Goal: Task Accomplishment & Management: Use online tool/utility

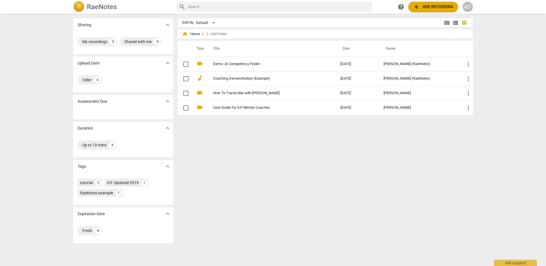
click at [442, 6] on span "add Add recording" at bounding box center [433, 6] width 41 height 7
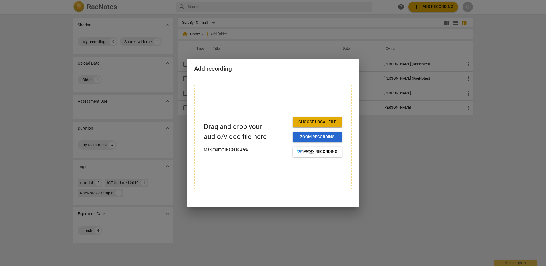
click at [318, 139] on span "Zoom recording" at bounding box center [318, 137] width 40 height 6
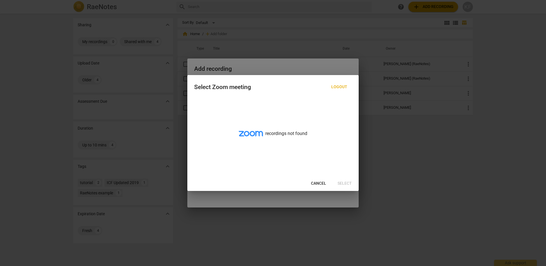
click at [320, 183] on span "Cancel" at bounding box center [318, 184] width 15 height 6
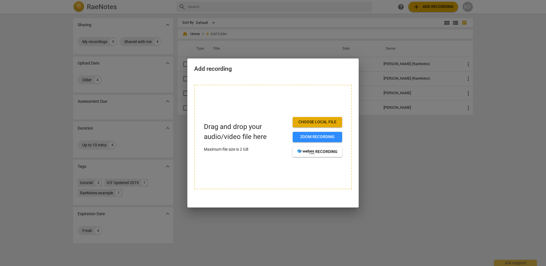
click at [436, 5] on div at bounding box center [273, 133] width 546 height 266
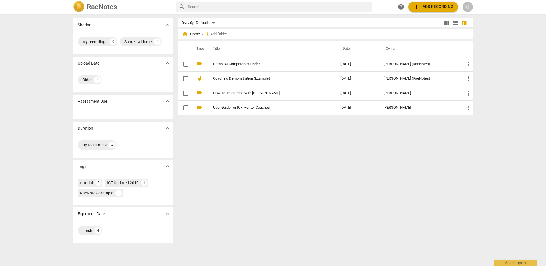
click at [433, 7] on span "add Add recording" at bounding box center [433, 6] width 41 height 7
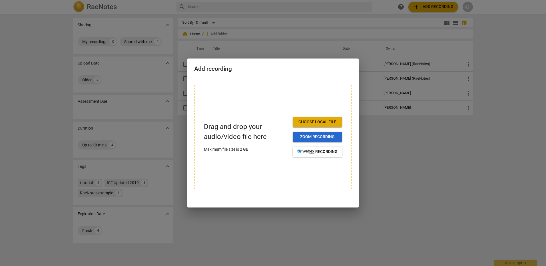
click at [340, 133] on button "Zoom recording" at bounding box center [317, 137] width 49 height 10
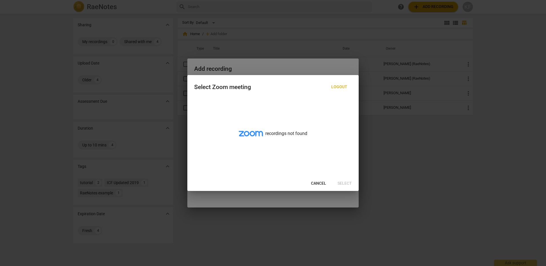
click at [342, 85] on span "Logout" at bounding box center [340, 87] width 16 height 6
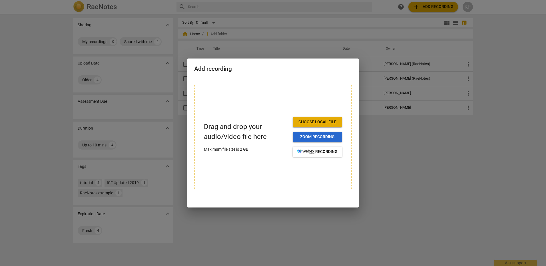
click at [320, 134] on span "Zoom recording" at bounding box center [318, 137] width 40 height 6
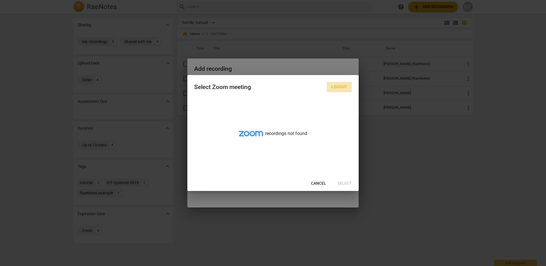
click at [344, 87] on span "Logout" at bounding box center [340, 87] width 16 height 6
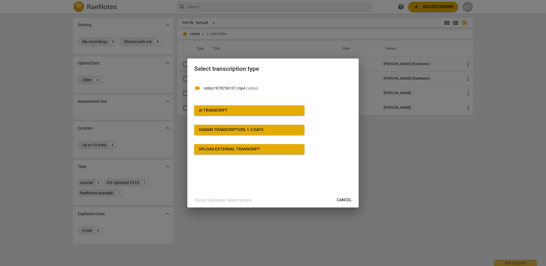
click at [250, 203] on p "Status: Uploaded. Select options" at bounding box center [223, 200] width 57 height 6
click at [248, 109] on span "AI Transcript" at bounding box center [249, 111] width 101 height 6
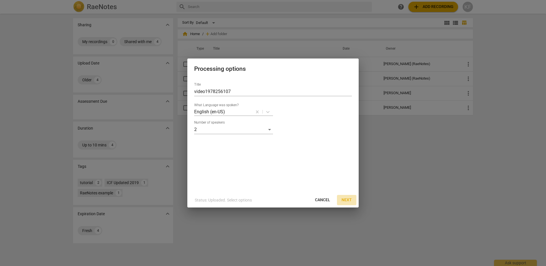
click at [342, 198] on span "Next" at bounding box center [347, 200] width 10 height 6
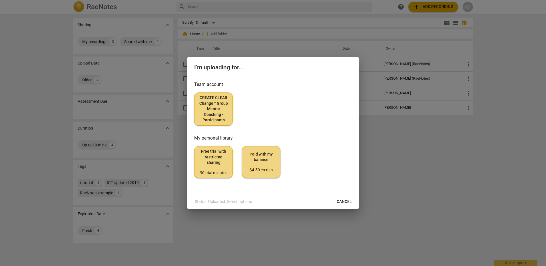
click at [216, 114] on span "CREATE CLEAR Change™ Group Mentor Coaching - Participants" at bounding box center [213, 109] width 29 height 28
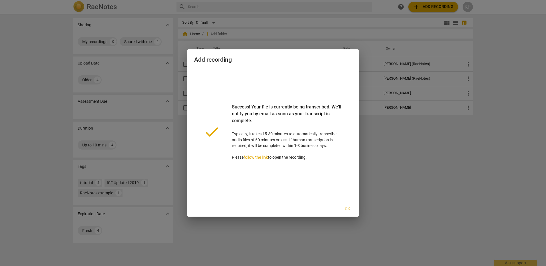
click at [350, 208] on span "Ok" at bounding box center [347, 210] width 9 height 6
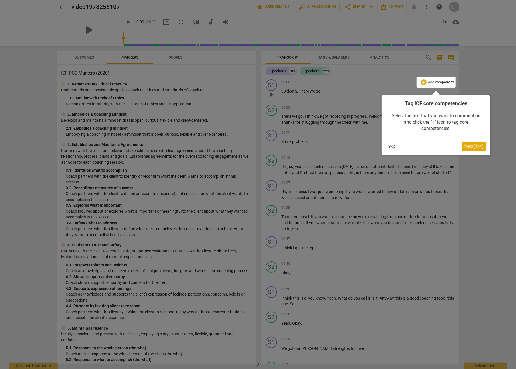
click at [475, 145] on span "Next ( 1 / 4 )" at bounding box center [473, 145] width 19 height 5
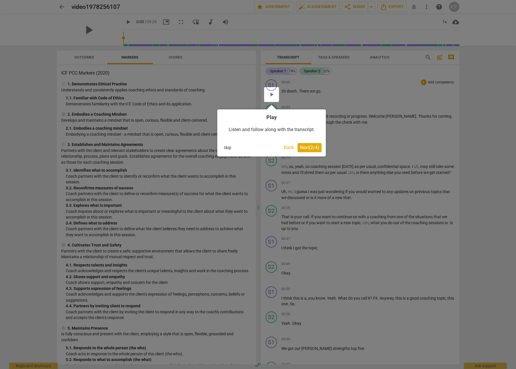
click at [314, 149] on span "Next ( 2 / 4 )" at bounding box center [309, 147] width 19 height 5
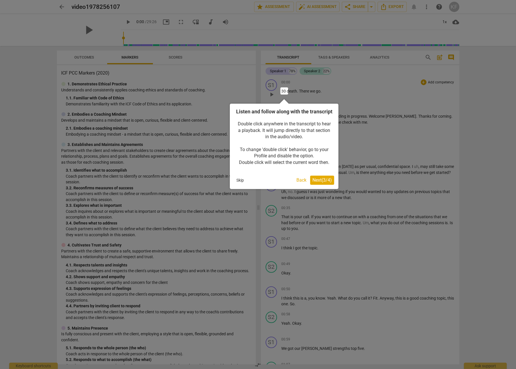
click at [325, 183] on span "Next ( 3 / 4 )" at bounding box center [321, 179] width 19 height 5
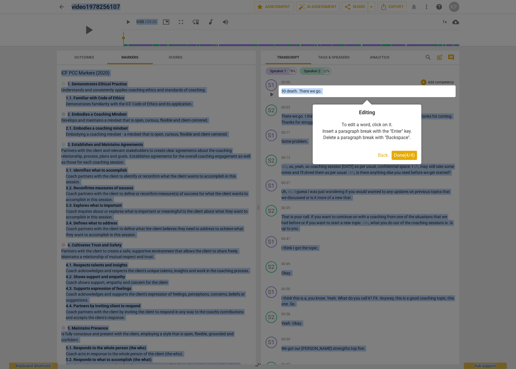
click at [413, 155] on span "Done ( 4 / 4 )" at bounding box center [404, 155] width 21 height 5
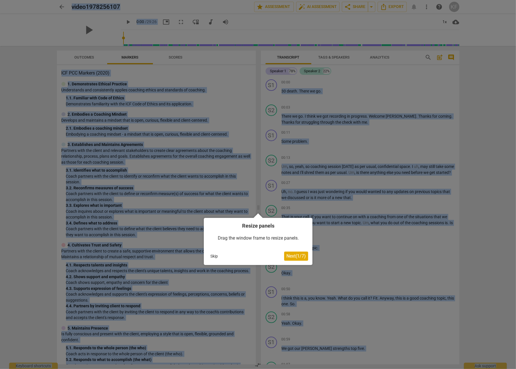
click at [296, 257] on span "Next ( 1 / 7 )" at bounding box center [295, 256] width 19 height 5
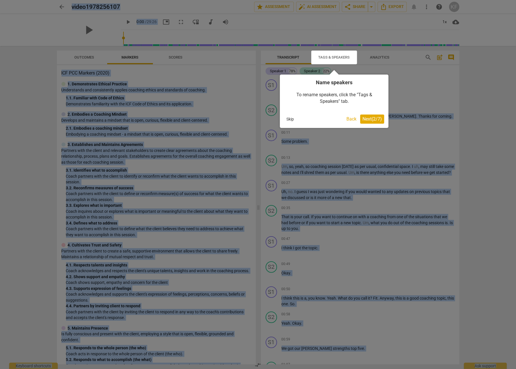
click at [372, 123] on button "Next ( 2 / 7 )" at bounding box center [372, 119] width 24 height 9
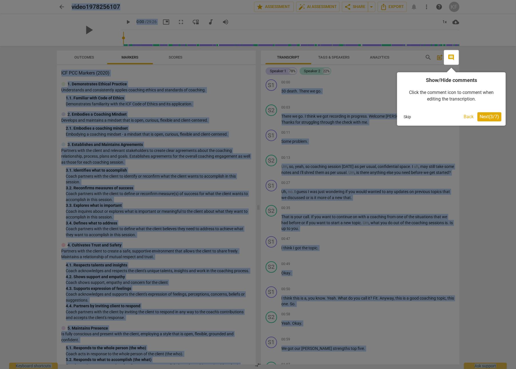
click at [494, 117] on span "Next ( 3 / 7 )" at bounding box center [489, 116] width 19 height 5
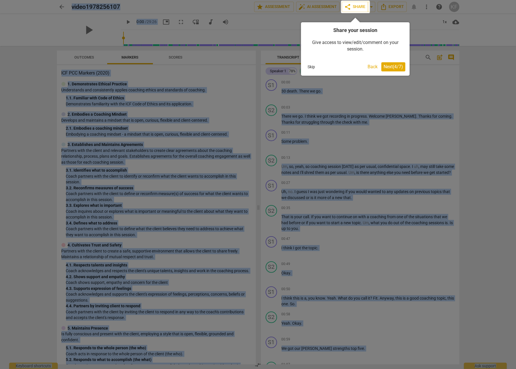
click at [392, 65] on span "Next ( 4 / 7 )" at bounding box center [393, 66] width 19 height 5
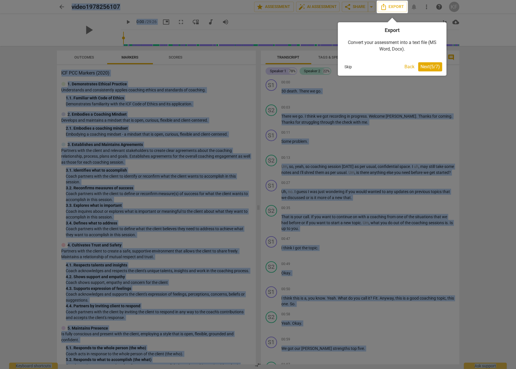
click at [437, 67] on span "Next ( 5 / 7 )" at bounding box center [429, 66] width 19 height 5
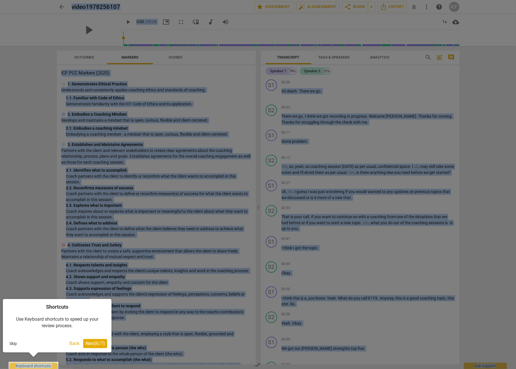
click at [99, 344] on span "Next ( 6 / 7 )" at bounding box center [94, 343] width 19 height 5
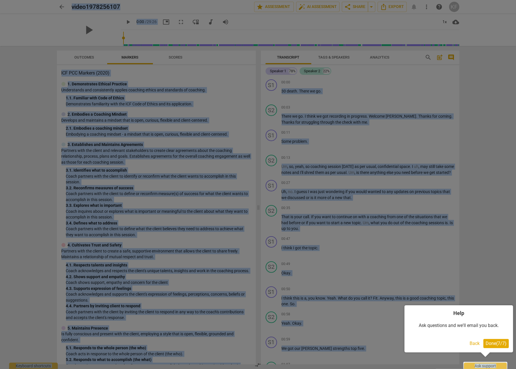
click at [503, 345] on span "Done ( 7 / 7 )" at bounding box center [496, 343] width 21 height 5
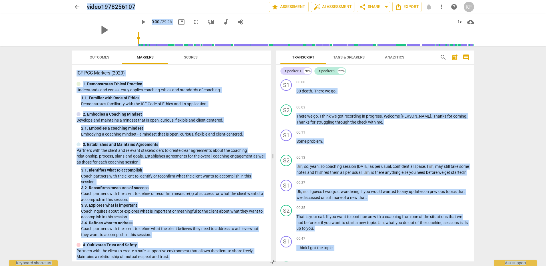
click at [355, 54] on span "Tags & Speakers" at bounding box center [349, 58] width 45 height 8
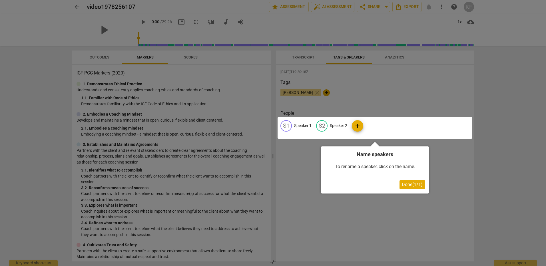
click at [337, 124] on div at bounding box center [375, 128] width 195 height 22
click at [410, 184] on span "Done ( 1 / 1 )" at bounding box center [412, 184] width 21 height 5
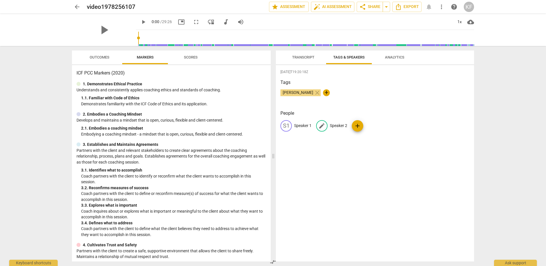
click at [337, 127] on p "Speaker 2" at bounding box center [338, 126] width 17 height 6
click at [300, 91] on span "Kara Fagnou" at bounding box center [298, 92] width 35 height 5
click at [323, 91] on span "+" at bounding box center [326, 92] width 7 height 7
drag, startPoint x: 289, startPoint y: 90, endPoint x: 336, endPoint y: 123, distance: 57.8
click at [336, 123] on div "2025-10-03T19:20:18Z Tags Kara Fagnou close check People S1 Speaker 1 edit Spea…" at bounding box center [375, 163] width 198 height 197
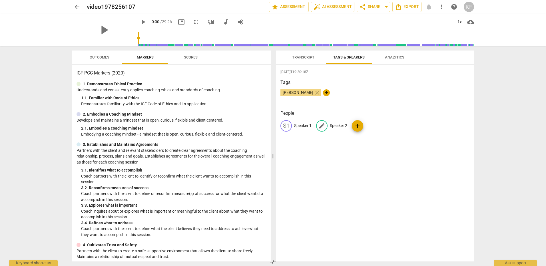
drag, startPoint x: 336, startPoint y: 123, endPoint x: 344, endPoint y: 138, distance: 17.1
click at [344, 138] on div "People S1 Speaker 1 edit Speaker 2 add" at bounding box center [375, 125] width 189 height 31
click at [341, 124] on p "Speaker 2" at bounding box center [338, 126] width 17 height 6
type input "Kara Fagnou"
click at [301, 123] on p "Speaker 1" at bounding box center [302, 126] width 17 height 6
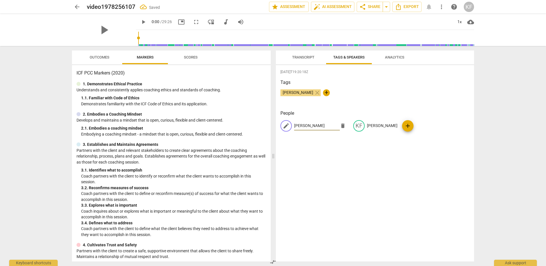
type input "Dan"
click at [411, 167] on div "2025-10-03T19:20:18Z Tags Kara Fagnou close + People edit Dan delete KF Kara Fa…" at bounding box center [375, 163] width 198 height 197
click at [306, 57] on span "Transcript" at bounding box center [303, 57] width 22 height 4
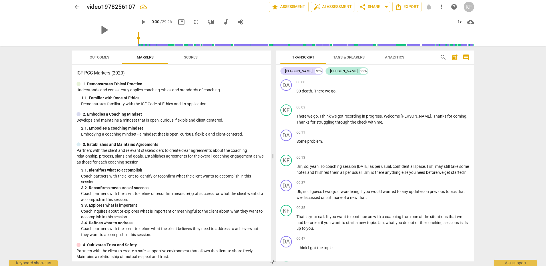
click at [351, 57] on span "Tags & Speakers" at bounding box center [349, 57] width 31 height 4
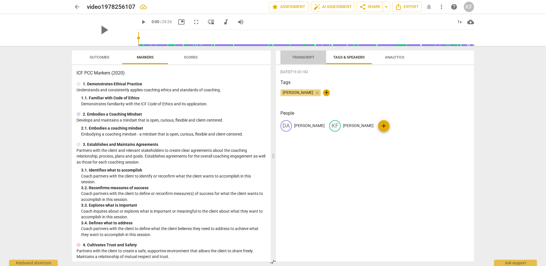
click at [306, 57] on span "Transcript" at bounding box center [303, 57] width 22 height 4
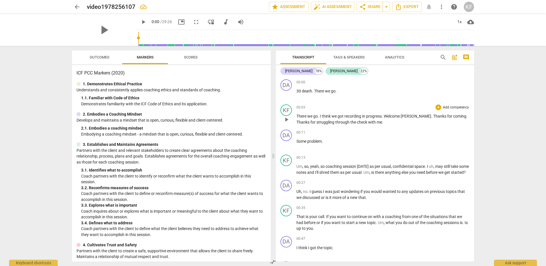
click at [309, 117] on span "we" at bounding box center [311, 116] width 6 height 5
click at [357, 122] on span "check" at bounding box center [362, 122] width 11 height 5
drag, startPoint x: 346, startPoint y: 121, endPoint x: 336, endPoint y: 121, distance: 10.3
click at [336, 121] on p "There we go . I think we got recording in progress . Welcome Dan . Thanks for c…" at bounding box center [383, 119] width 173 height 12
drag, startPoint x: 307, startPoint y: 140, endPoint x: 294, endPoint y: 140, distance: 13.4
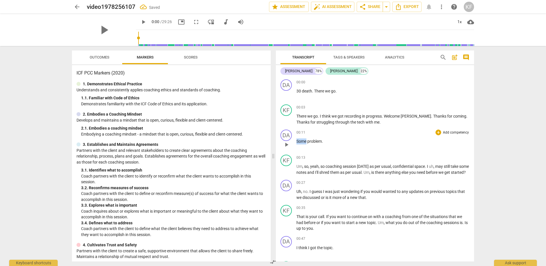
click at [294, 140] on div "DA play_arrow pause 00:11 + Add competency keyboard_arrow_right Some problem ." at bounding box center [375, 139] width 198 height 25
click at [289, 170] on span "play_arrow" at bounding box center [286, 170] width 7 height 7
click at [286, 199] on span "pause" at bounding box center [286, 195] width 7 height 7
type input "36"
drag, startPoint x: 383, startPoint y: 197, endPoint x: 373, endPoint y: 197, distance: 10.0
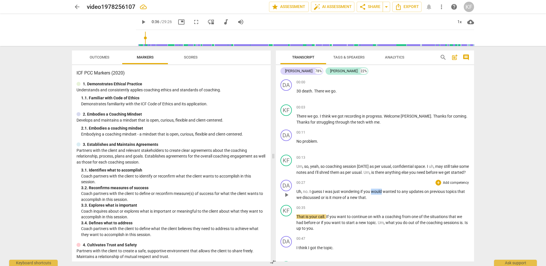
click at [373, 194] on span "would" at bounding box center [377, 191] width 12 height 5
click at [389, 194] on span "to" at bounding box center [388, 191] width 5 height 5
click at [286, 227] on span "play_arrow" at bounding box center [286, 223] width 7 height 7
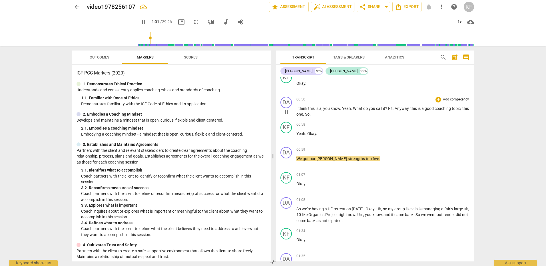
scroll to position [200, 0]
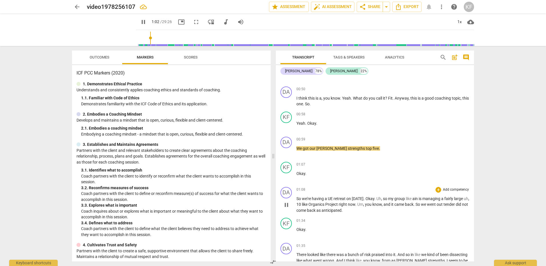
click at [286, 209] on span "pause" at bounding box center [286, 205] width 7 height 7
click at [287, 209] on span "play_arrow" at bounding box center [286, 205] width 7 height 7
click at [412, 201] on span "like" at bounding box center [409, 199] width 7 height 5
drag, startPoint x: 426, startPoint y: 204, endPoint x: 419, endPoint y: 204, distance: 6.9
click at [419, 204] on p "So we're having a UE retreat on Monday . Okay . Uh , so my group like ain is ma…" at bounding box center [383, 205] width 173 height 18
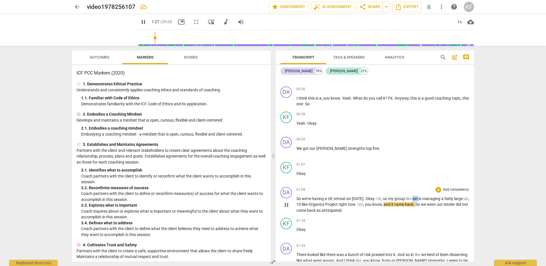
drag, startPoint x: 421, startPoint y: 204, endPoint x: 417, endPoint y: 203, distance: 4.0
click at [417, 201] on span "ain" at bounding box center [416, 199] width 6 height 5
click at [422, 201] on span "is" at bounding box center [421, 199] width 4 height 5
type input "83"
click at [406, 201] on span "group" at bounding box center [400, 199] width 11 height 5
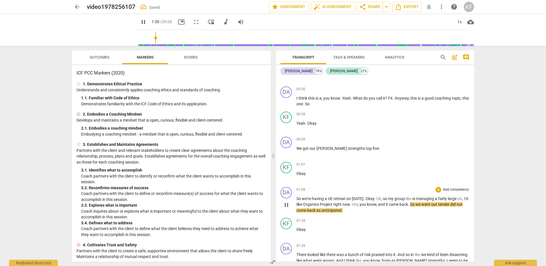
click at [414, 201] on div "01:08 + Add competency keyboard_arrow_right So we're having a UE retreat on Mon…" at bounding box center [383, 200] width 173 height 27
drag, startPoint x: 405, startPoint y: 204, endPoint x: 411, endPoint y: 204, distance: 6.0
click at [406, 201] on span "group" at bounding box center [400, 199] width 11 height 5
click at [411, 201] on span "like" at bounding box center [409, 199] width 7 height 5
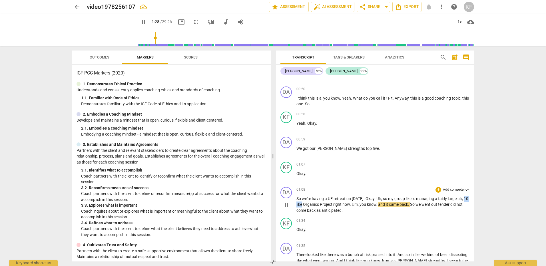
drag, startPoint x: 308, startPoint y: 210, endPoint x: 297, endPoint y: 212, distance: 10.4
click at [297, 212] on p "So we're having a UE retreat on Monday . Okay . Uh , so my group like is managi…" at bounding box center [383, 205] width 173 height 18
type input "89"
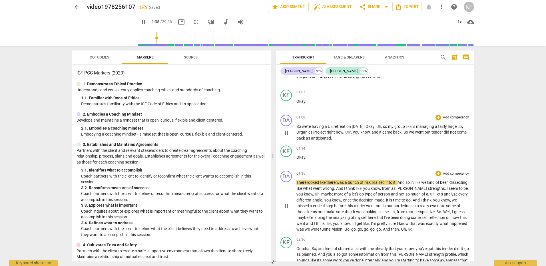
scroll to position [286, 0]
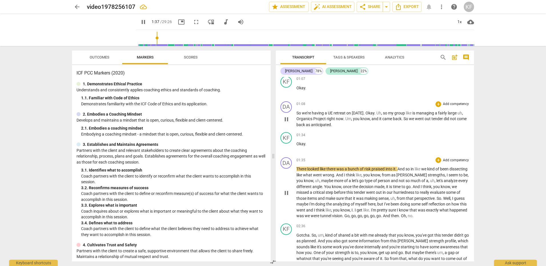
click at [381, 171] on span "praised" at bounding box center [379, 169] width 14 height 5
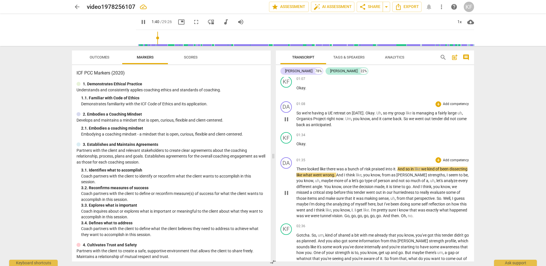
type input "101"
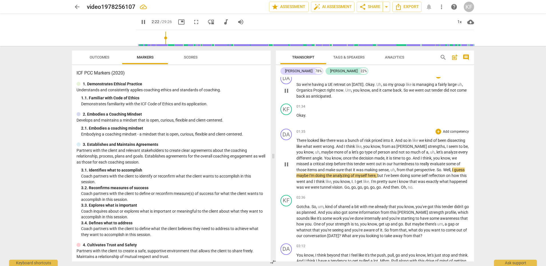
scroll to position [343, 0]
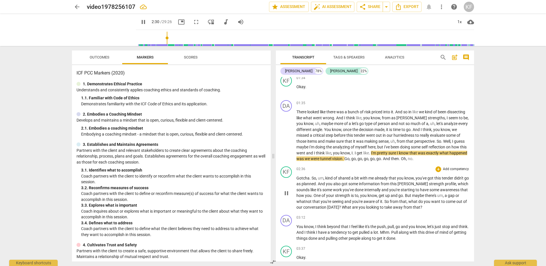
click at [324, 186] on span "And" at bounding box center [322, 184] width 8 height 5
click at [298, 181] on span "Gotcha" at bounding box center [303, 178] width 13 height 5
click at [306, 181] on span "Gotcha" at bounding box center [303, 178] width 13 height 5
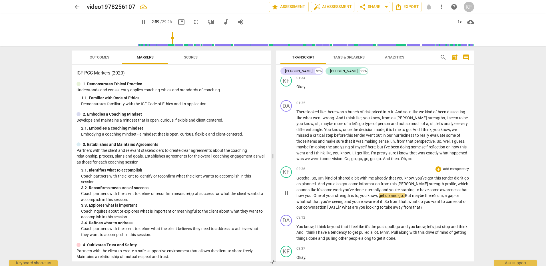
click at [322, 198] on span "One" at bounding box center [318, 195] width 8 height 5
type input "181"
click at [351, 201] on p "Gotcha . So , um , kind of shared a bit with me already that you know , you've …" at bounding box center [383, 192] width 173 height 35
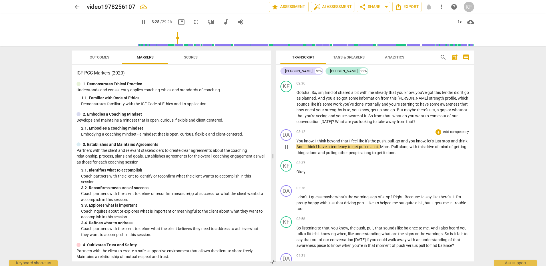
scroll to position [457, 0]
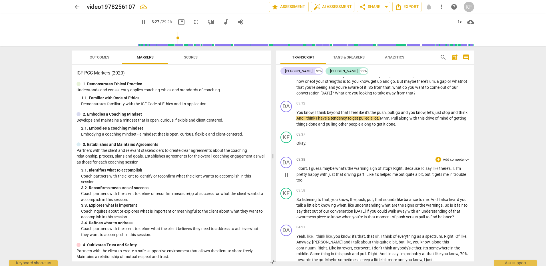
click at [297, 173] on div "DA play_arrow pause 03:38 + Add competency keyboard_arrow_right I don't . I gue…" at bounding box center [375, 170] width 198 height 31
click at [305, 171] on span "don't" at bounding box center [303, 168] width 9 height 5
click at [301, 171] on span "don't" at bounding box center [303, 168] width 9 height 5
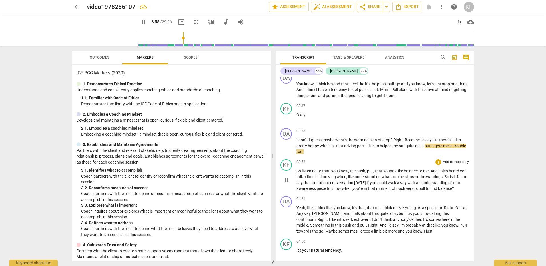
click at [298, 173] on span "So" at bounding box center [299, 171] width 5 height 5
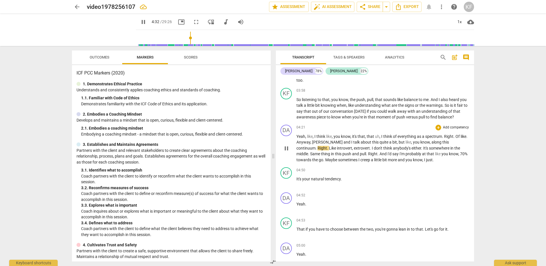
scroll to position [572, 0]
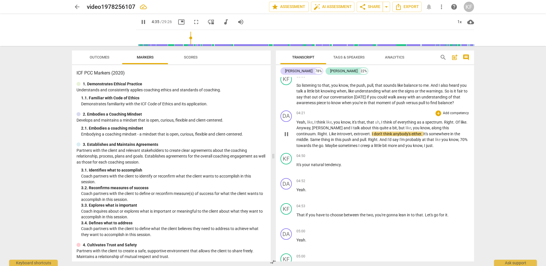
click at [361, 148] on span "creep" at bounding box center [366, 145] width 11 height 5
click at [338, 148] on span "sometimes" at bounding box center [348, 145] width 20 height 5
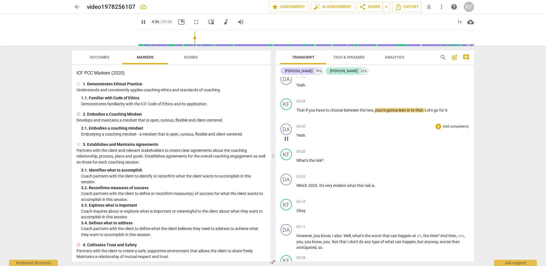
scroll to position [686, 0]
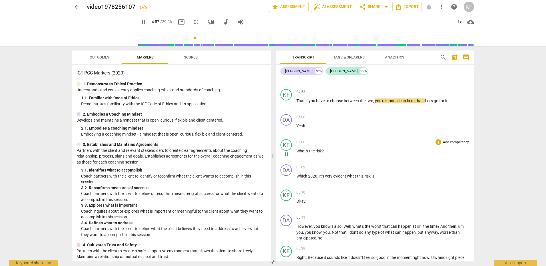
click at [315, 153] on span "the" at bounding box center [312, 151] width 7 height 5
click at [316, 154] on p "What's the risk ?" at bounding box center [383, 151] width 173 height 6
click at [314, 179] on p "Which 2020 . It's very evident what this risk is ." at bounding box center [383, 176] width 173 height 6
type input "307"
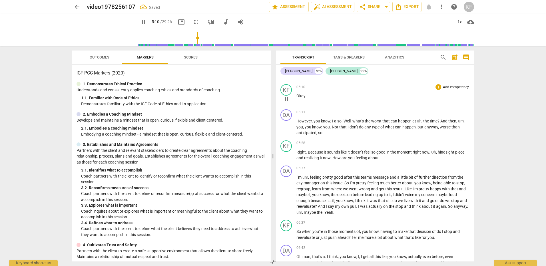
scroll to position [800, 0]
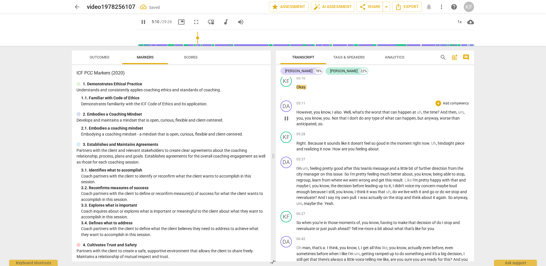
click at [315, 121] on span "know" at bounding box center [316, 118] width 9 height 5
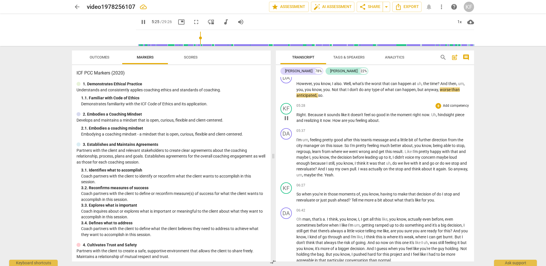
click at [340, 123] on span "How" at bounding box center [337, 120] width 9 height 5
click at [435, 117] on span "Uh" at bounding box center [434, 115] width 5 height 5
click at [379, 123] on span "." at bounding box center [379, 120] width 1 height 5
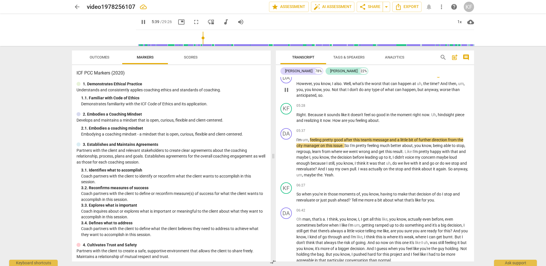
type input "340"
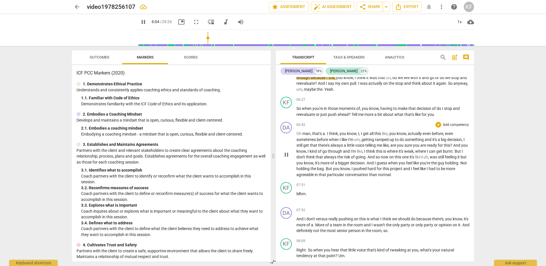
scroll to position [943, 0]
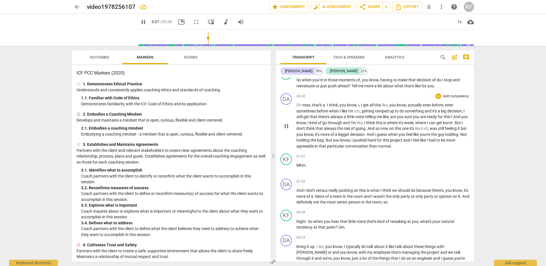
click at [354, 107] on span "know" at bounding box center [351, 105] width 9 height 5
click at [384, 125] on span "this" at bounding box center [379, 123] width 7 height 5
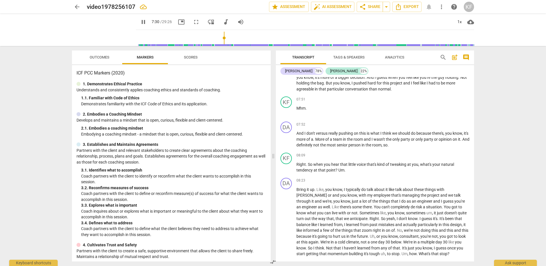
scroll to position [1029, 0]
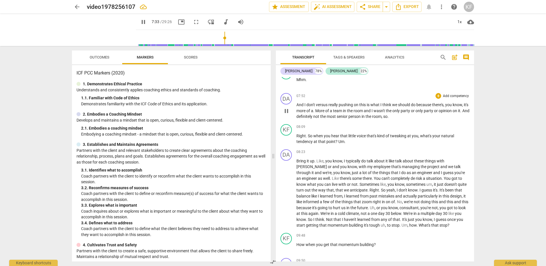
click at [313, 107] on span "don't" at bounding box center [311, 105] width 9 height 5
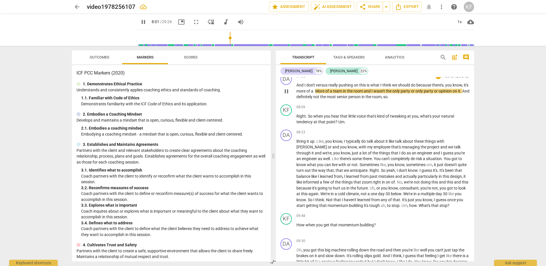
scroll to position [1058, 0]
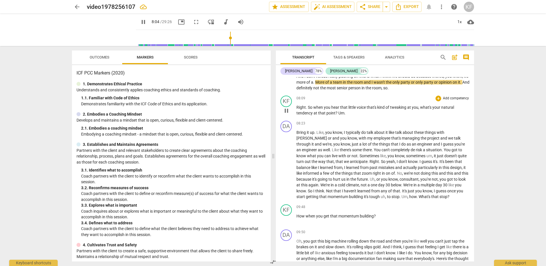
click at [318, 110] on span "when" at bounding box center [319, 107] width 11 height 5
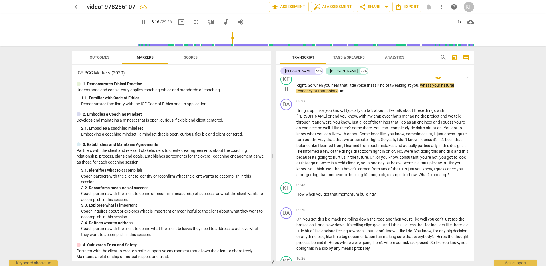
scroll to position [1086, 0]
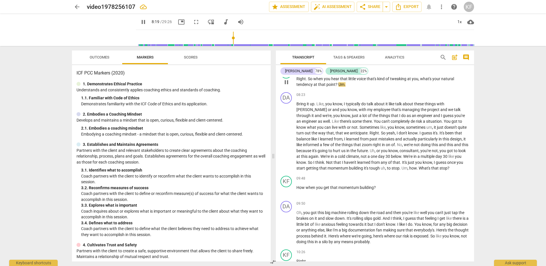
click at [354, 88] on p "Right . So when you hear that little voice that's kind of tweaking at you , wha…" at bounding box center [383, 82] width 173 height 12
type input "503"
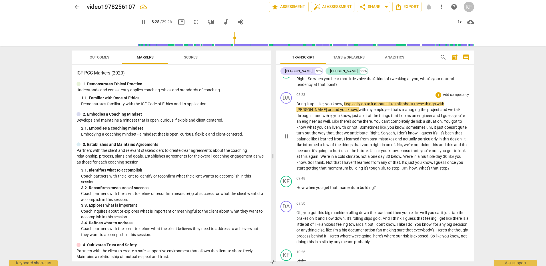
click at [299, 106] on span "Bring" at bounding box center [302, 104] width 10 height 5
type input "508"
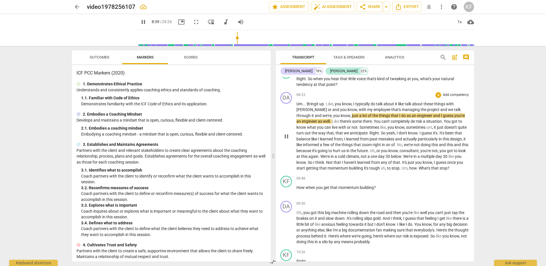
scroll to position [1115, 0]
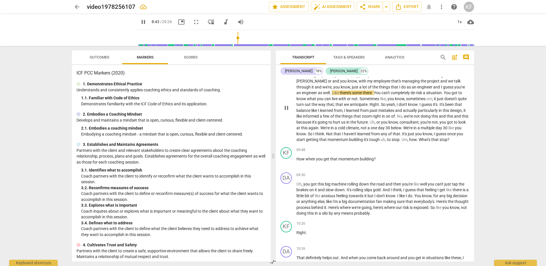
click at [440, 142] on span "that" at bounding box center [436, 139] width 8 height 5
click at [460, 143] on p "Um... Bring it up . Like , you know , I typically do talk about it like talk ab…" at bounding box center [383, 108] width 173 height 70
click at [432, 142] on span "What's" at bounding box center [425, 139] width 13 height 5
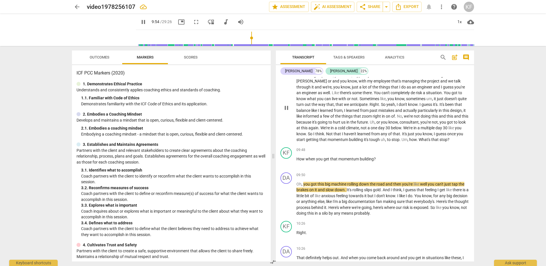
click at [408, 142] on span "Um" at bounding box center [405, 139] width 6 height 5
click at [386, 142] on span "uh" at bounding box center [383, 139] width 5 height 5
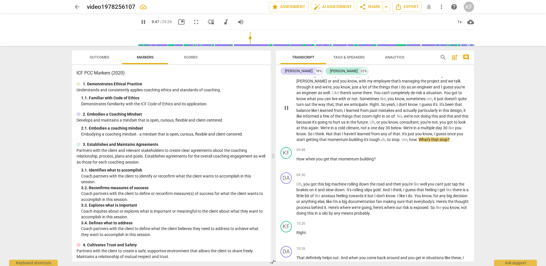
click at [402, 142] on span "." at bounding box center [401, 139] width 2 height 5
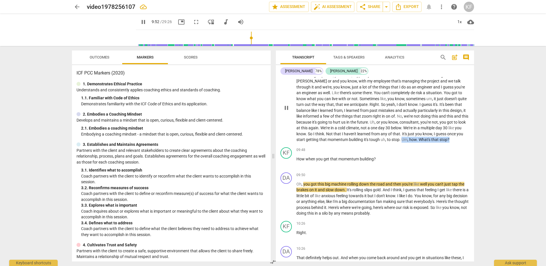
drag, startPoint x: 430, startPoint y: 144, endPoint x: 467, endPoint y: 149, distance: 36.6
click at [467, 143] on p "Um... Bring it up . Like , you know , I typically do talk about it like talk ab…" at bounding box center [383, 108] width 173 height 70
click at [287, 111] on span "pause" at bounding box center [286, 108] width 7 height 7
type input "595"
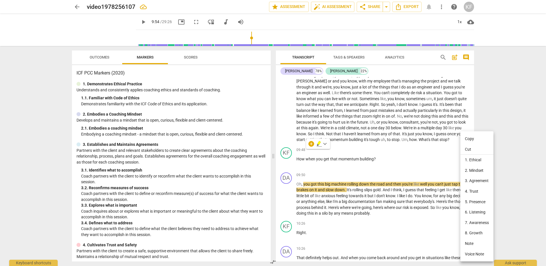
click at [432, 157] on div at bounding box center [273, 133] width 546 height 266
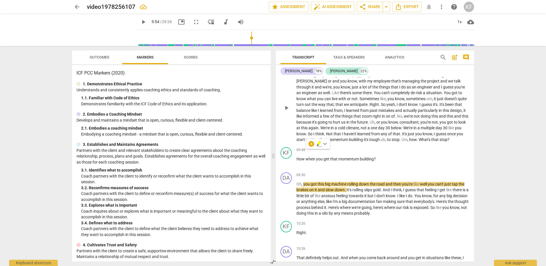
click at [440, 142] on span "that" at bounding box center [436, 139] width 8 height 5
click at [432, 142] on span "What's" at bounding box center [425, 139] width 13 height 5
drag, startPoint x: 431, startPoint y: 145, endPoint x: 465, endPoint y: 149, distance: 34.2
click at [465, 143] on p "Um . . . Bring it up . Like , you know , I typically do talk about it like talk…" at bounding box center [383, 108] width 173 height 70
click at [296, 164] on div "KF play_arrow pause" at bounding box center [289, 157] width 16 height 21
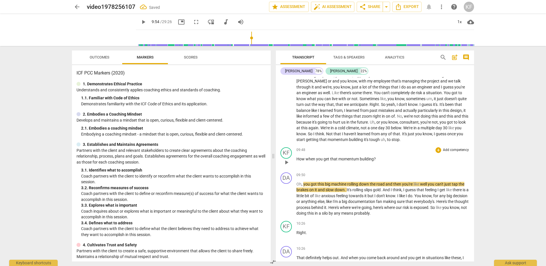
click at [299, 161] on span "How" at bounding box center [301, 159] width 9 height 5
click at [297, 161] on span "How" at bounding box center [301, 159] width 9 height 5
click at [364, 142] on span "building" at bounding box center [356, 139] width 15 height 5
click at [400, 142] on span "stop" at bounding box center [396, 139] width 8 height 5
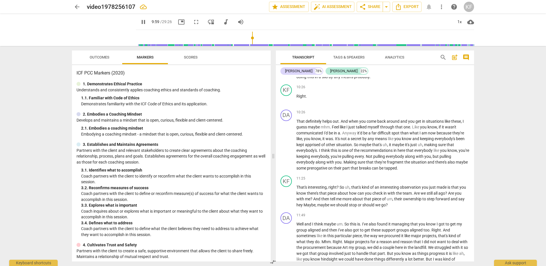
scroll to position [1258, 0]
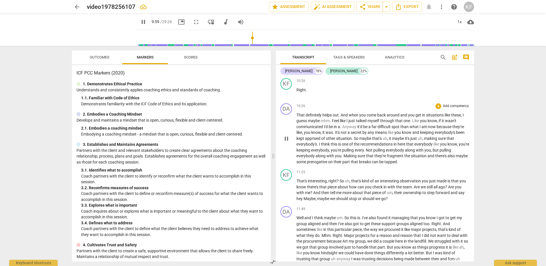
click at [322, 123] on span "mhm" at bounding box center [325, 121] width 9 height 5
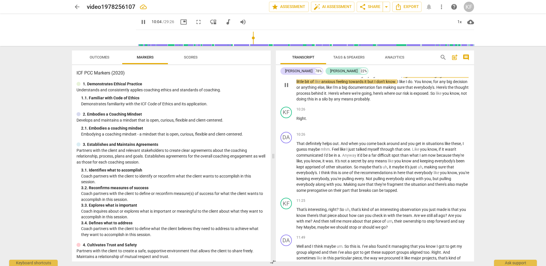
click at [342, 101] on span "any" at bounding box center [337, 99] width 7 height 5
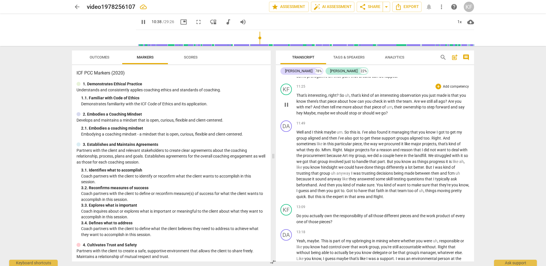
scroll to position [1315, 0]
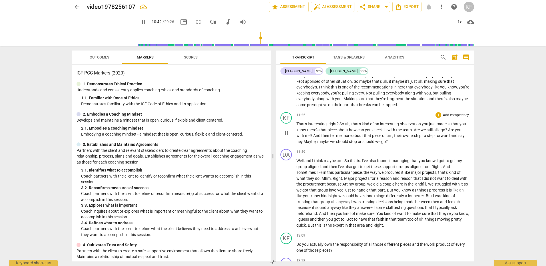
click at [312, 126] on span "interesting" at bounding box center [317, 124] width 19 height 5
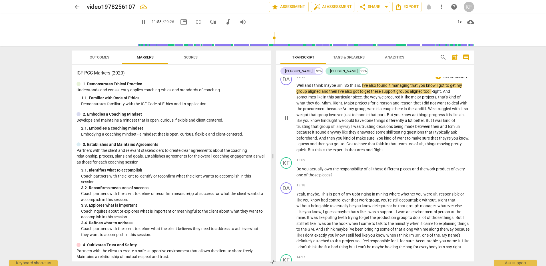
scroll to position [1401, 0]
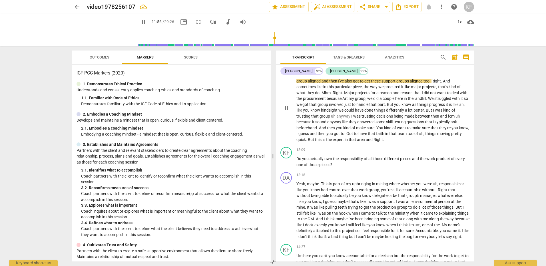
click at [383, 142] on span "Right" at bounding box center [378, 139] width 9 height 5
click at [357, 142] on span "that" at bounding box center [353, 139] width 8 height 5
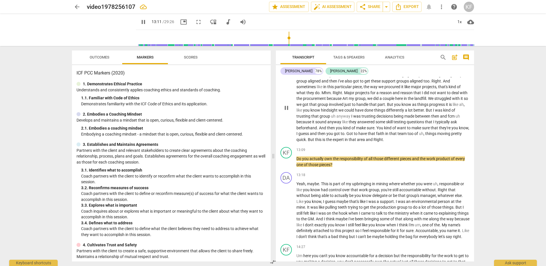
click at [366, 142] on span "area" at bounding box center [361, 139] width 9 height 5
type input "793"
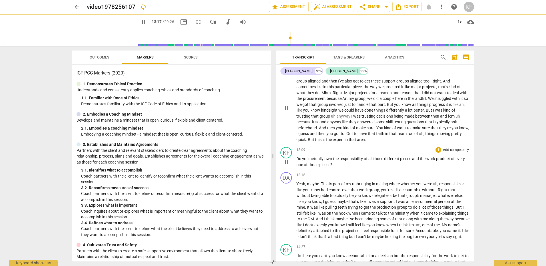
click at [297, 161] on span "Do" at bounding box center [300, 159] width 6 height 5
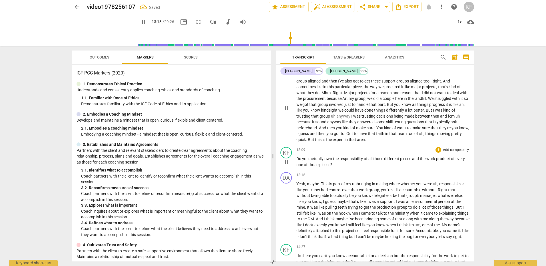
type input "799"
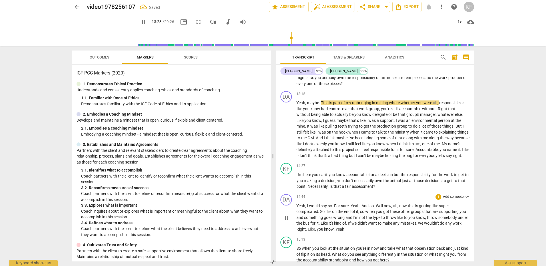
scroll to position [1486, 0]
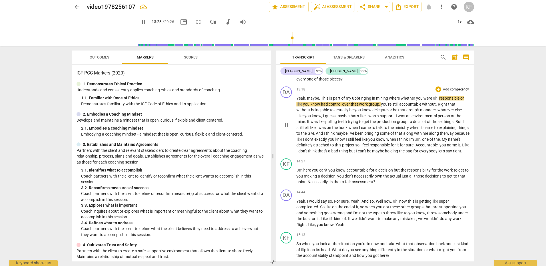
click at [446, 153] on span "say" at bounding box center [449, 151] width 7 height 5
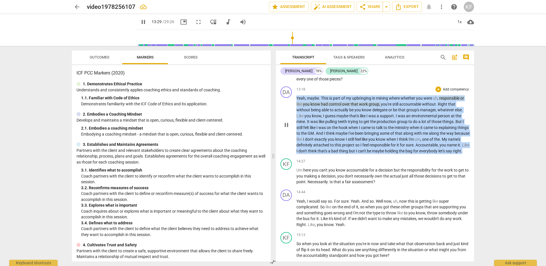
click at [446, 153] on span "say" at bounding box center [449, 151] width 7 height 5
click at [453, 153] on span "right" at bounding box center [457, 151] width 8 height 5
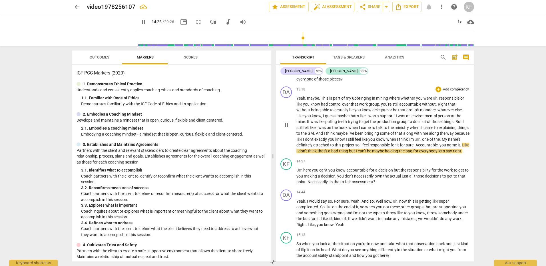
click at [453, 153] on span "right" at bounding box center [457, 151] width 8 height 5
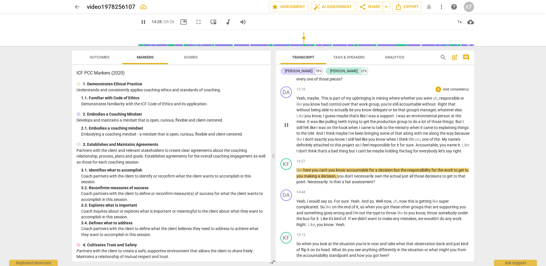
click at [446, 153] on span "say" at bounding box center [449, 151] width 7 height 5
click at [297, 173] on span "Um" at bounding box center [300, 170] width 7 height 5
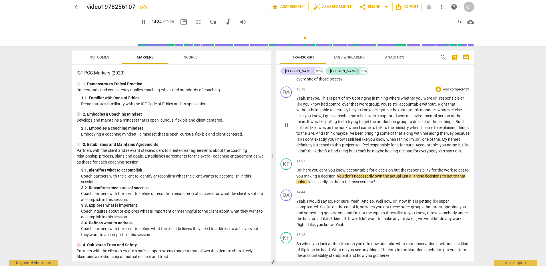
type input "875"
click at [453, 153] on span "right" at bounding box center [457, 151] width 8 height 5
type input "881"
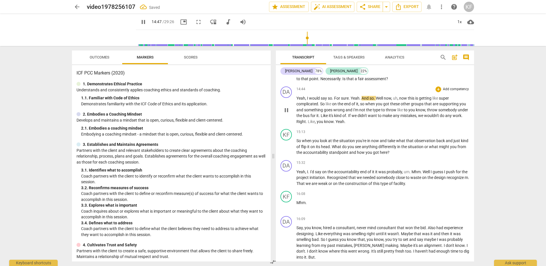
scroll to position [1601, 0]
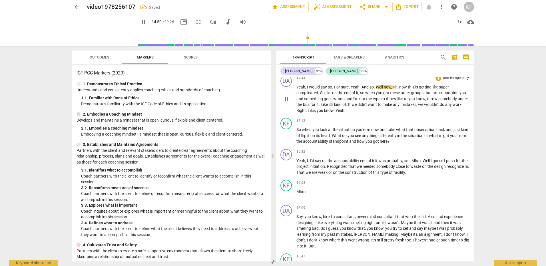
click at [453, 107] on span "work" at bounding box center [457, 104] width 9 height 5
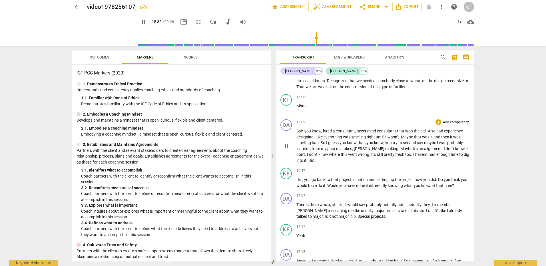
scroll to position [1715, 0]
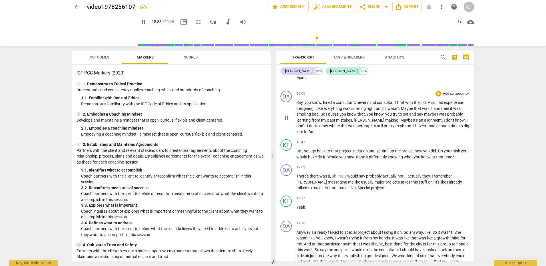
click at [416, 128] on span "haven't" at bounding box center [422, 126] width 13 height 5
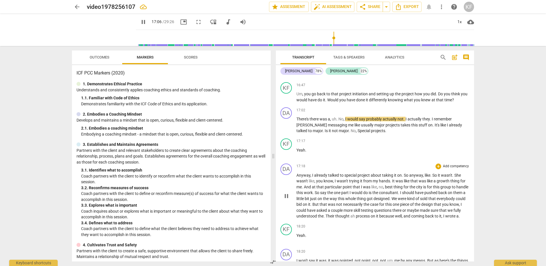
scroll to position [1801, 0]
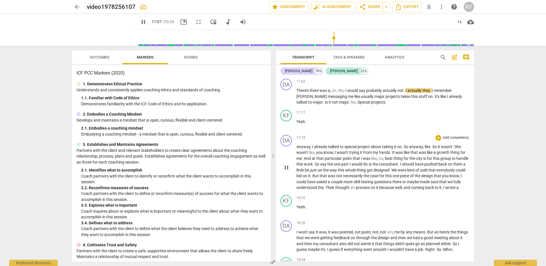
click at [311, 153] on div "17:18 + Add competency keyboard_arrow_right Anyway , I already talked to specia…" at bounding box center [383, 163] width 173 height 56
click at [304, 149] on span "Anyway" at bounding box center [304, 147] width 14 height 5
click at [308, 149] on span "Anyway" at bounding box center [304, 147] width 14 height 5
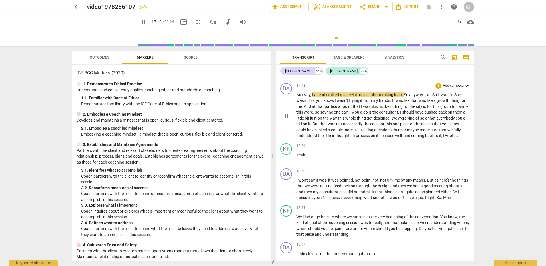
scroll to position [1858, 0]
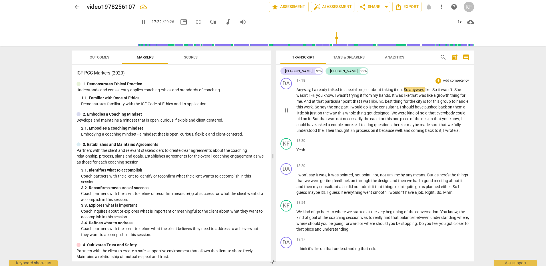
click at [380, 133] on span "it" at bounding box center [377, 130] width 3 height 5
click at [325, 134] on p "Anyway , I already talked to special project about taking it on . So anyway , l…" at bounding box center [383, 110] width 173 height 47
type input "1106"
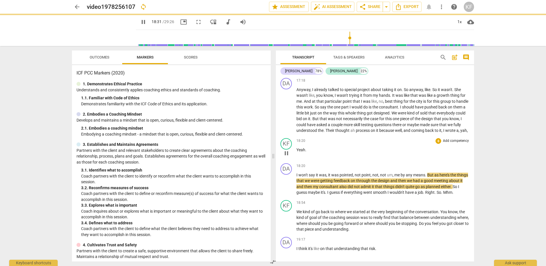
click at [311, 153] on p "Yeah ." at bounding box center [383, 150] width 173 height 6
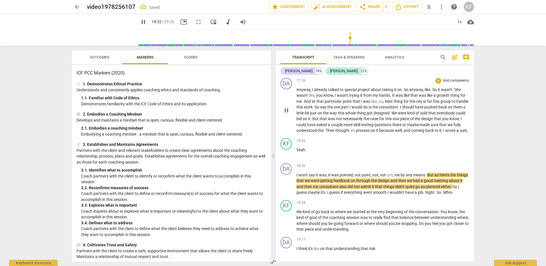
type input "1113"
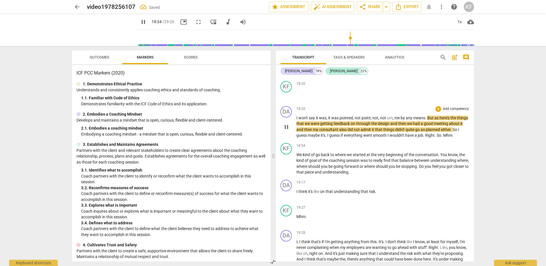
scroll to position [1944, 0]
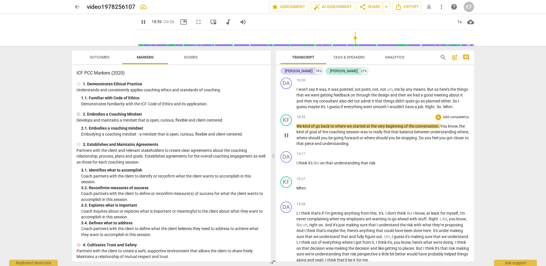
drag, startPoint x: 297, startPoint y: 145, endPoint x: 300, endPoint y: 143, distance: 3.5
click at [297, 129] on span "We" at bounding box center [300, 126] width 6 height 5
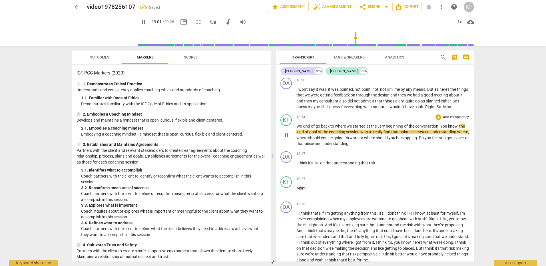
type input "1142"
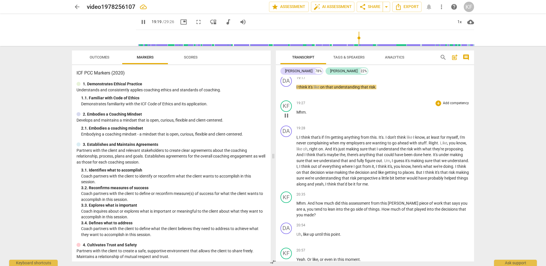
scroll to position [2004, 0]
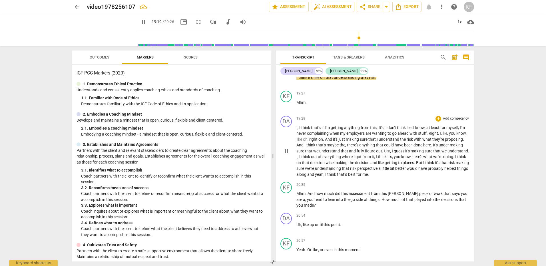
click at [303, 130] on span "think" at bounding box center [307, 127] width 10 height 5
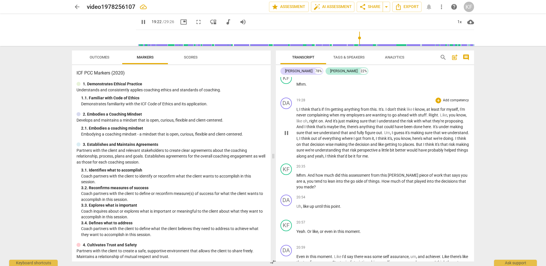
scroll to position [2033, 0]
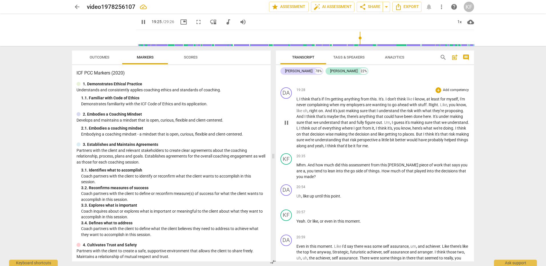
click at [348, 148] on span "that'd" at bounding box center [342, 146] width 11 height 5
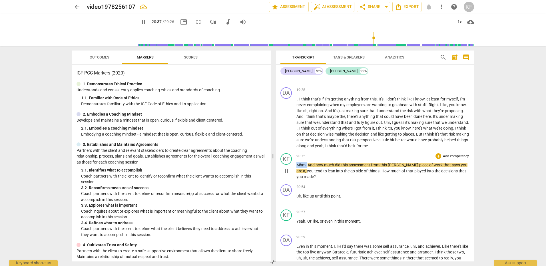
drag, startPoint x: 307, startPoint y: 183, endPoint x: 294, endPoint y: 183, distance: 12.3
click at [294, 182] on div "KF play_arrow pause 20:35 + Add competency keyboard_arrow_right Mhm . And how m…" at bounding box center [375, 166] width 198 height 31
type input "1239"
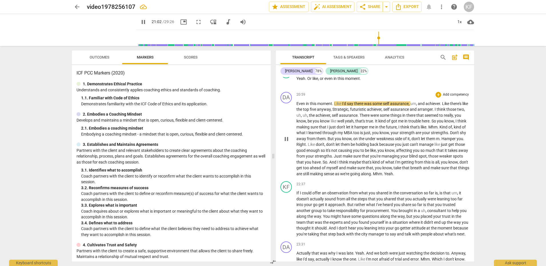
scroll to position [2204, 0]
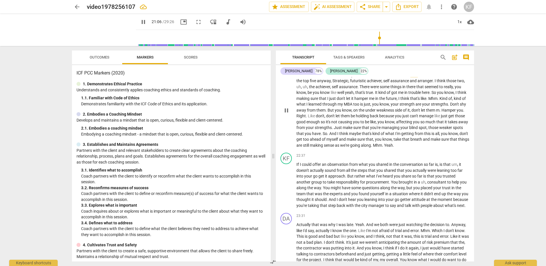
click at [393, 148] on span "Yeah" at bounding box center [388, 145] width 9 height 5
click at [302, 167] on span "could" at bounding box center [307, 164] width 11 height 5
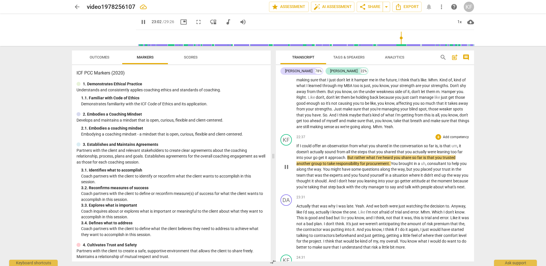
scroll to position [2233, 0]
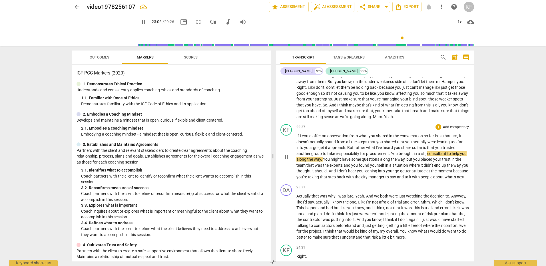
click at [425, 156] on span "uh" at bounding box center [423, 153] width 5 height 5
type input "1387"
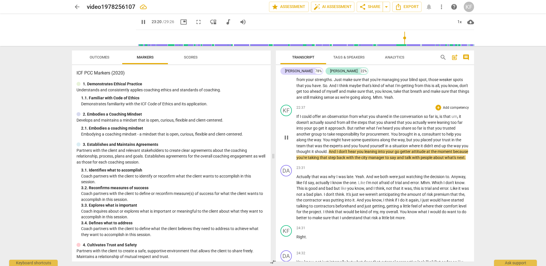
scroll to position [2261, 0]
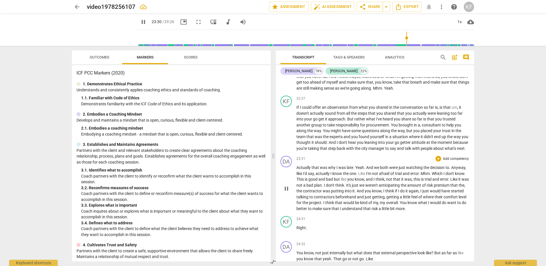
click at [328, 170] on span "why" at bounding box center [332, 167] width 8 height 5
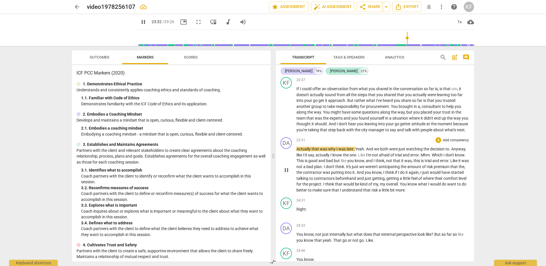
scroll to position [2290, 0]
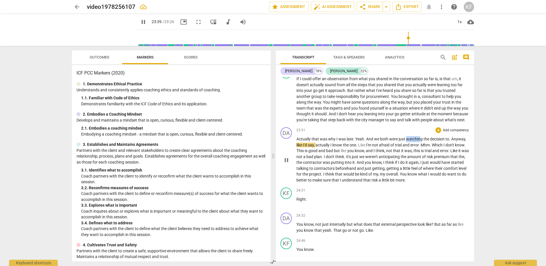
drag, startPoint x: 421, startPoint y: 157, endPoint x: 406, endPoint y: 156, distance: 14.6
click at [406, 141] on span "watching" at bounding box center [414, 139] width 17 height 5
type input "1421"
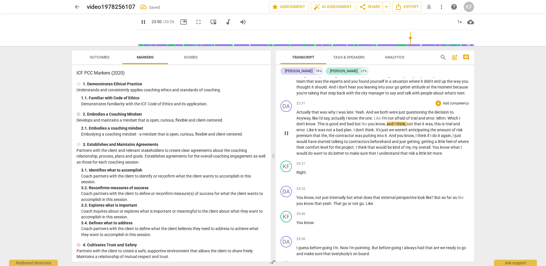
scroll to position [2319, 0]
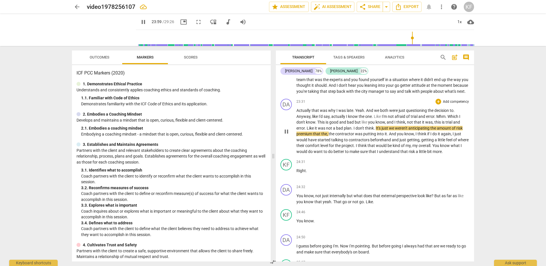
click at [433, 154] on span "bit" at bounding box center [430, 151] width 5 height 5
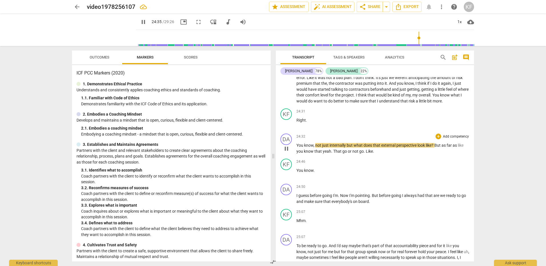
scroll to position [2376, 0]
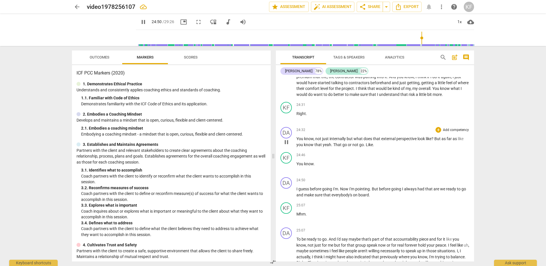
click at [362, 147] on span "go" at bounding box center [362, 145] width 5 height 5
click at [369, 147] on span "Like" at bounding box center [369, 145] width 7 height 5
click at [368, 147] on span "Like" at bounding box center [369, 145] width 7 height 5
drag, startPoint x: 314, startPoint y: 181, endPoint x: 296, endPoint y: 181, distance: 17.2
click at [296, 175] on div "KF play_arrow pause 24:46 + Add competency keyboard_arrow_right You know ." at bounding box center [375, 162] width 198 height 25
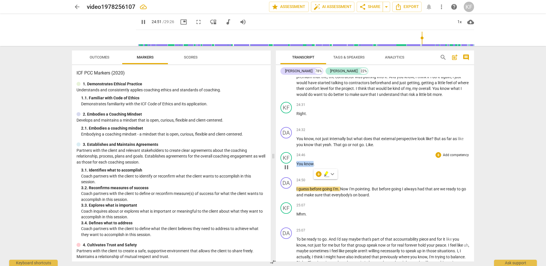
type input "1492"
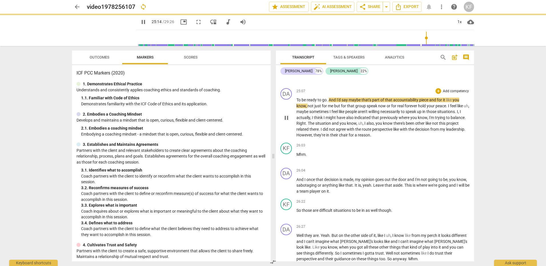
scroll to position [2465, 0]
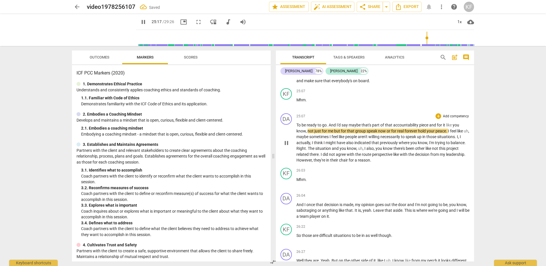
click at [469, 133] on span "," at bounding box center [469, 131] width 1 height 5
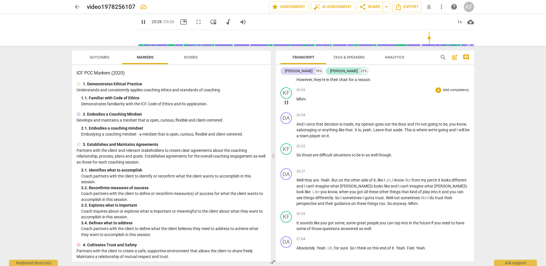
scroll to position [2551, 0]
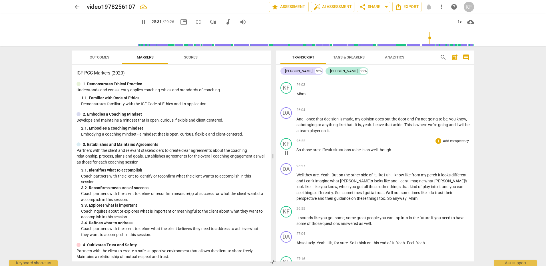
click at [328, 152] on span "difficult" at bounding box center [327, 150] width 14 height 5
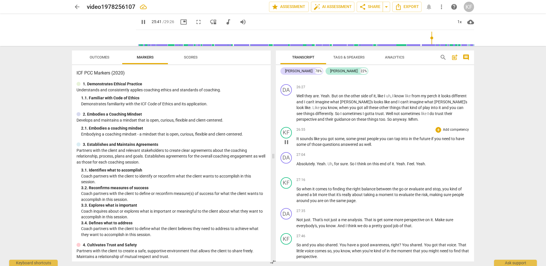
scroll to position [2636, 0]
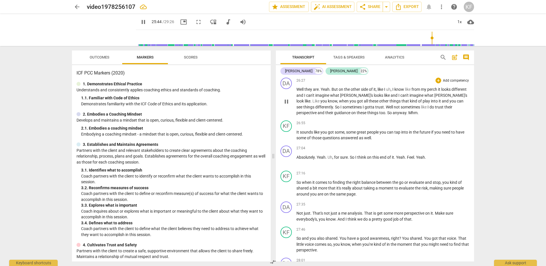
click at [394, 115] on span "anyway" at bounding box center [400, 113] width 14 height 5
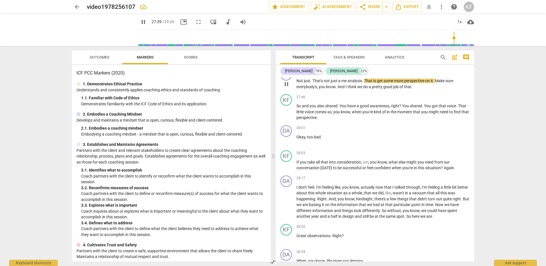
scroll to position [2779, 0]
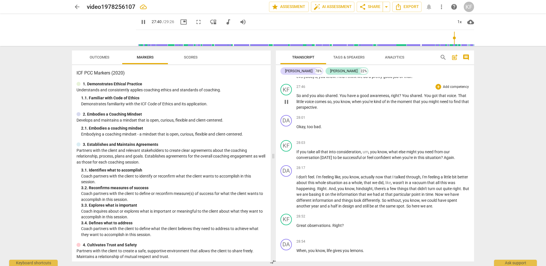
click at [325, 98] on span "also" at bounding box center [321, 95] width 8 height 5
click at [324, 98] on span "also" at bounding box center [321, 95] width 8 height 5
click at [303, 98] on span "and" at bounding box center [306, 95] width 8 height 5
type input "1672"
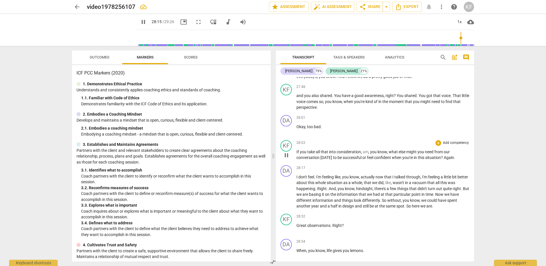
click at [442, 160] on span "?" at bounding box center [442, 157] width 3 height 5
type input "1697"
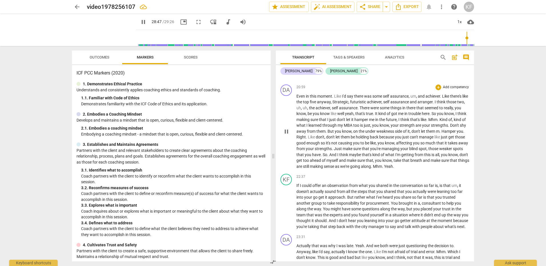
scroll to position [2175, 0]
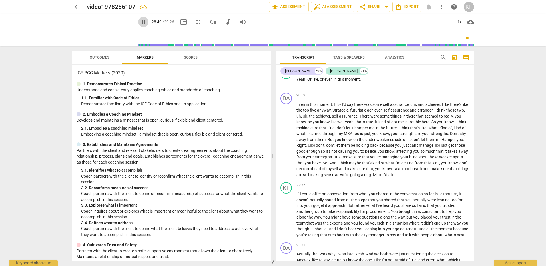
click at [140, 20] on span "pause" at bounding box center [143, 22] width 7 height 7
type input "1729"
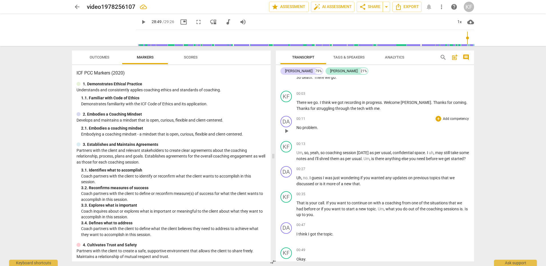
scroll to position [0, 0]
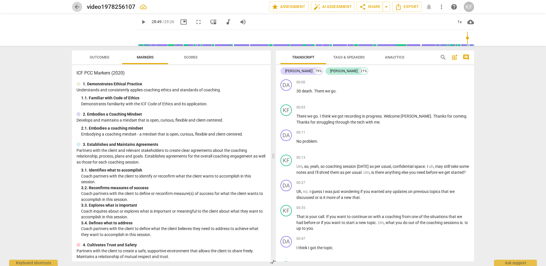
click at [77, 7] on span "arrow_back" at bounding box center [77, 6] width 7 height 7
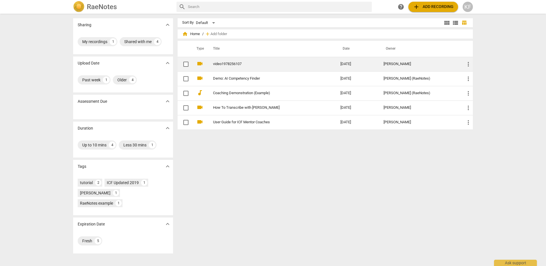
drag, startPoint x: 246, startPoint y: 64, endPoint x: 467, endPoint y: 63, distance: 220.4
click at [467, 63] on span "more_vert" at bounding box center [468, 64] width 7 height 7
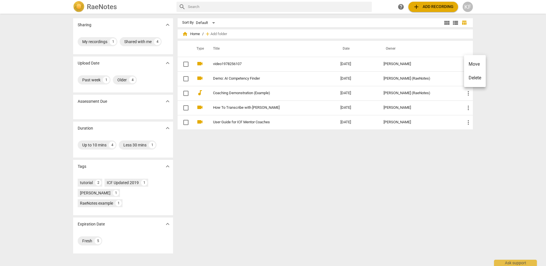
click at [225, 64] on div at bounding box center [273, 133] width 546 height 266
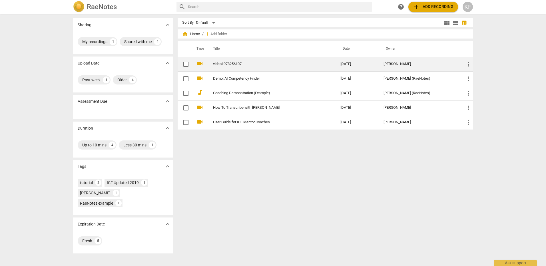
click at [241, 64] on link "video1978256107" at bounding box center [266, 64] width 107 height 4
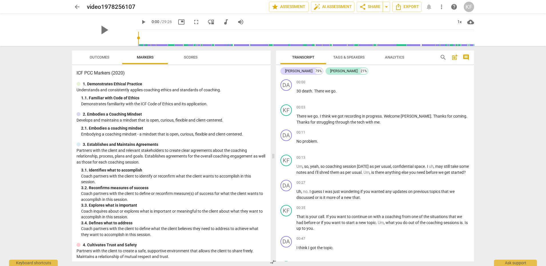
click at [466, 57] on span "comment" at bounding box center [466, 57] width 7 height 7
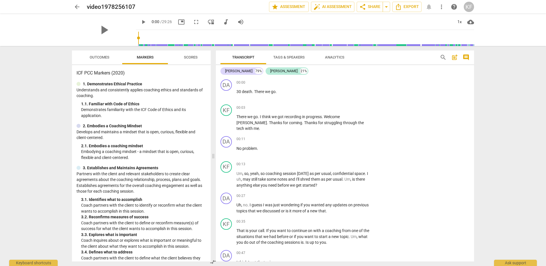
click at [466, 57] on span "comment" at bounding box center [466, 57] width 7 height 7
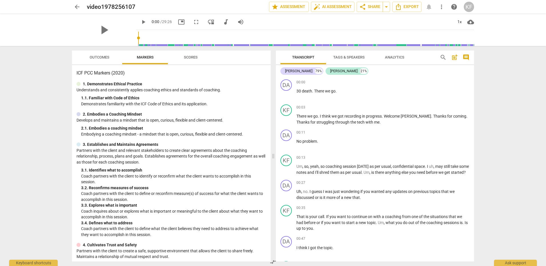
click at [79, 8] on span "arrow_back" at bounding box center [77, 6] width 7 height 7
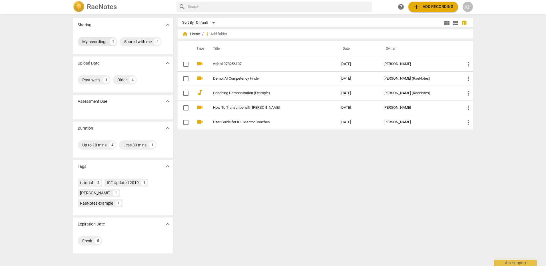
click at [88, 40] on div "My recordings" at bounding box center [94, 42] width 25 height 6
